Goal: Task Accomplishment & Management: Use online tool/utility

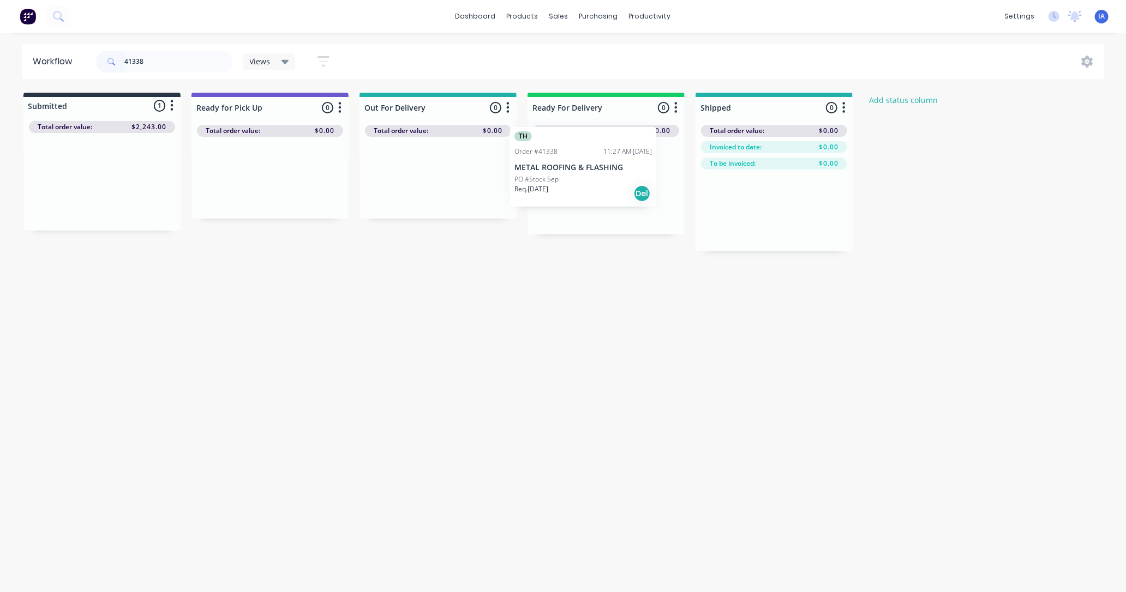
drag, startPoint x: 129, startPoint y: 193, endPoint x: 576, endPoint y: 173, distance: 446.7
click at [579, 176] on div "Submitted 1 Status colour #273444 hex #273444 Save Cancel Summaries Total order…" at bounding box center [585, 172] width 1187 height 159
type input "4"
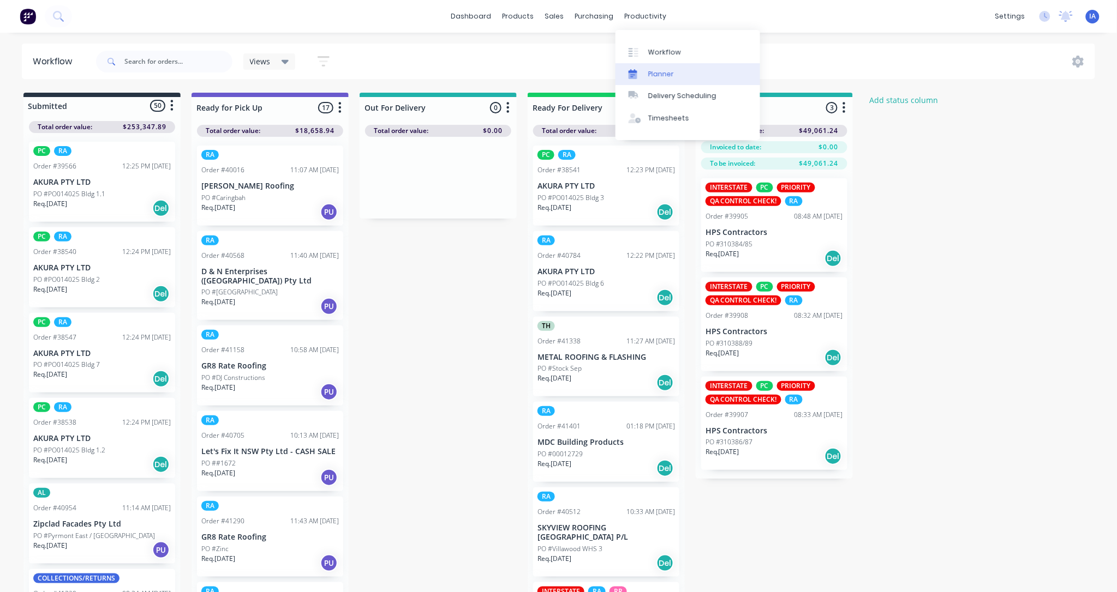
click at [684, 70] on link "Planner" at bounding box center [687, 74] width 145 height 22
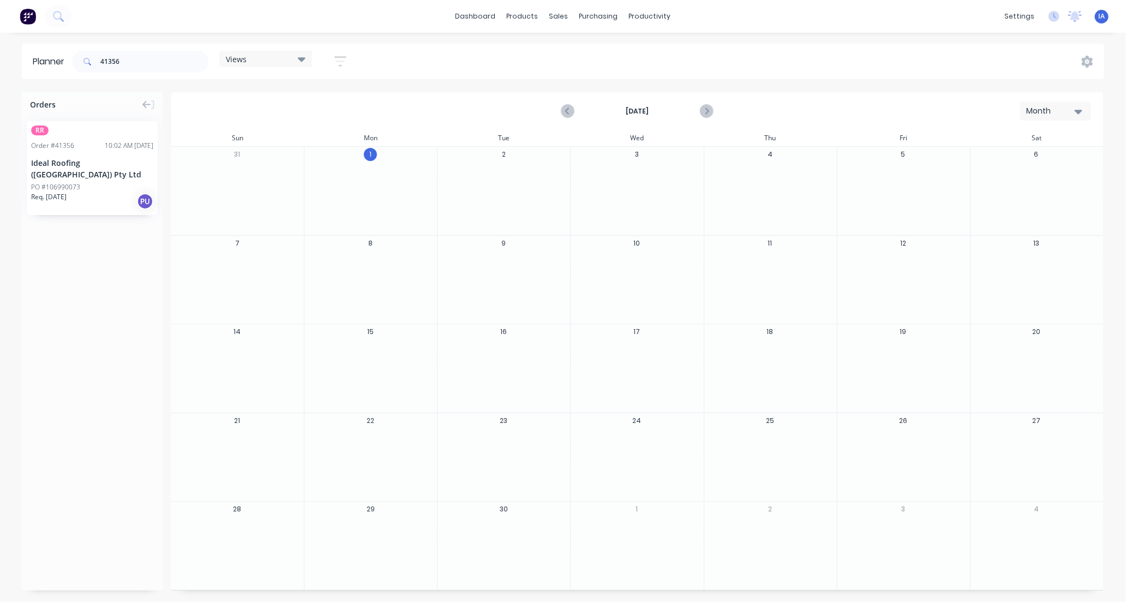
click at [131, 78] on header "Planner 41356 Views Save new view None (Default) edit Iraking edit [PERSON_NAME…" at bounding box center [563, 61] width 1082 height 35
click at [127, 63] on input "41356" at bounding box center [154, 62] width 108 height 22
drag, startPoint x: 107, startPoint y: 181, endPoint x: 372, endPoint y: 184, distance: 264.6
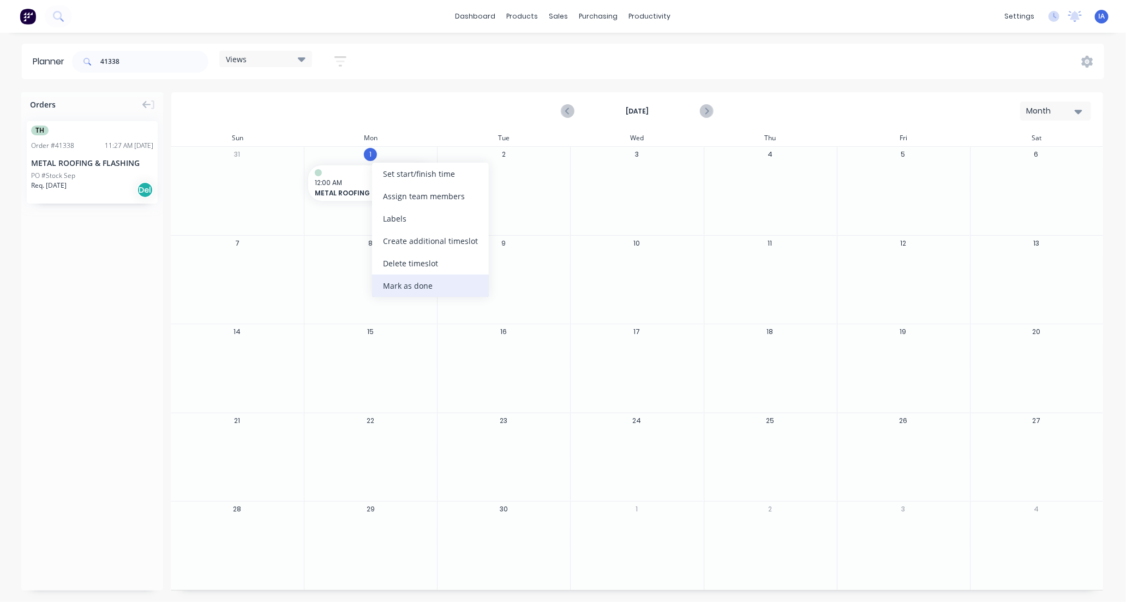
click at [426, 285] on div "Mark as done" at bounding box center [430, 285] width 117 height 22
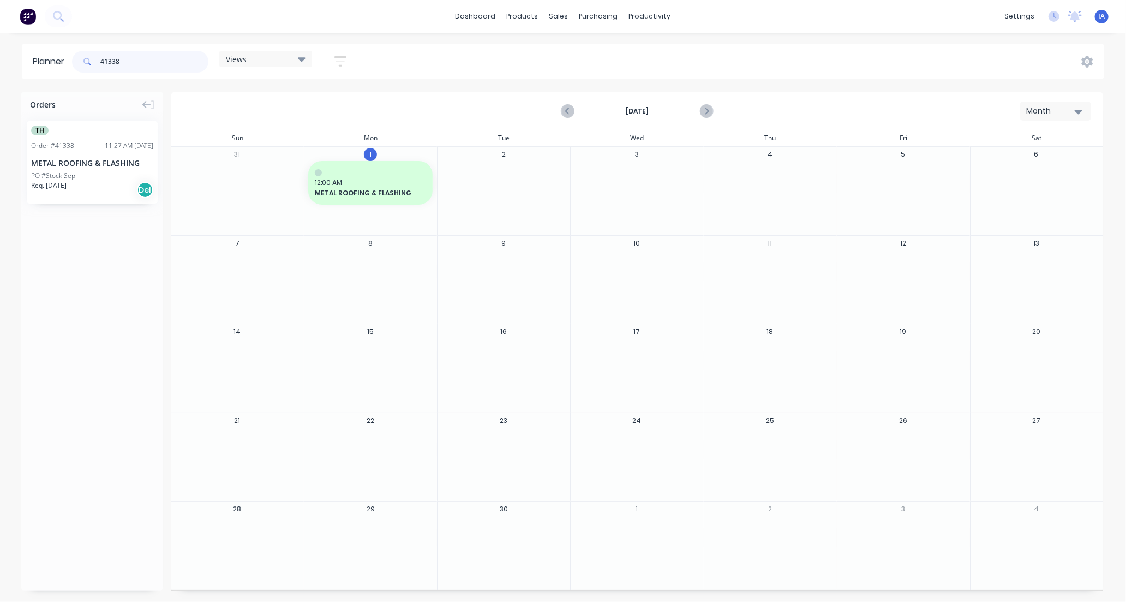
click at [138, 61] on input "41338" at bounding box center [154, 62] width 108 height 22
type input "4"
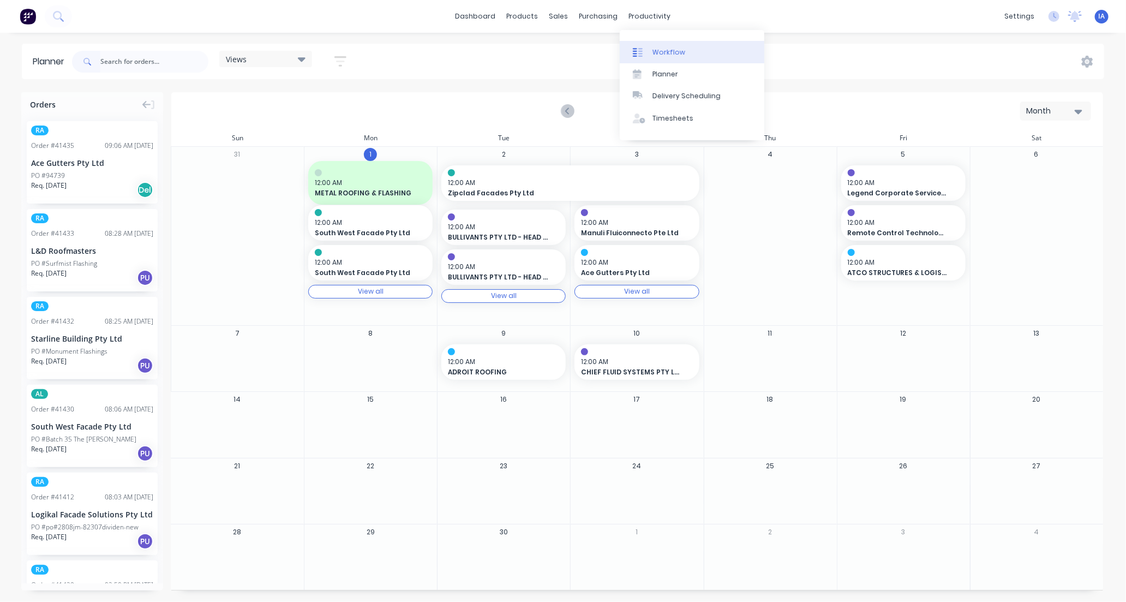
click at [678, 47] on div "Workflow" at bounding box center [669, 52] width 33 height 10
